Goal: Check status

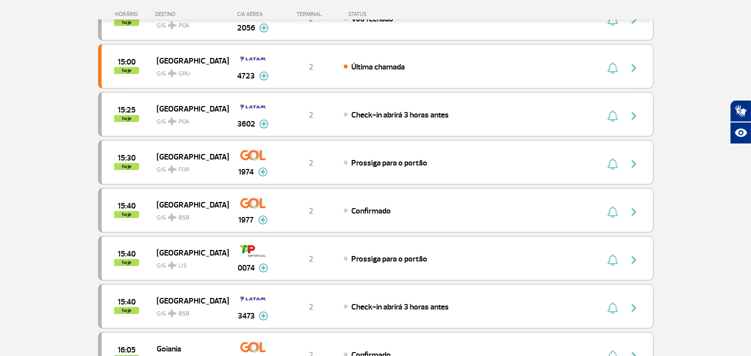
scroll to position [478, 0]
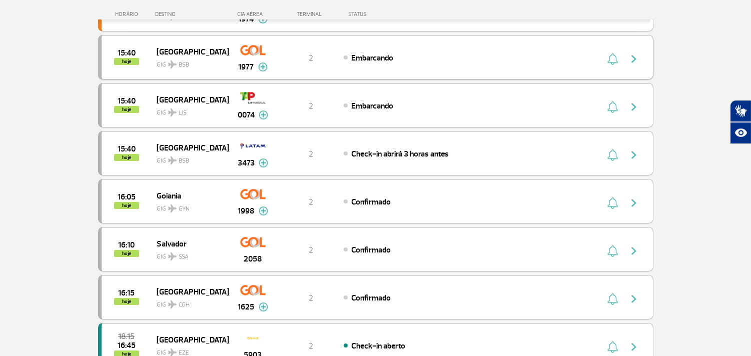
scroll to position [422, 0]
